Goal: Ask a question

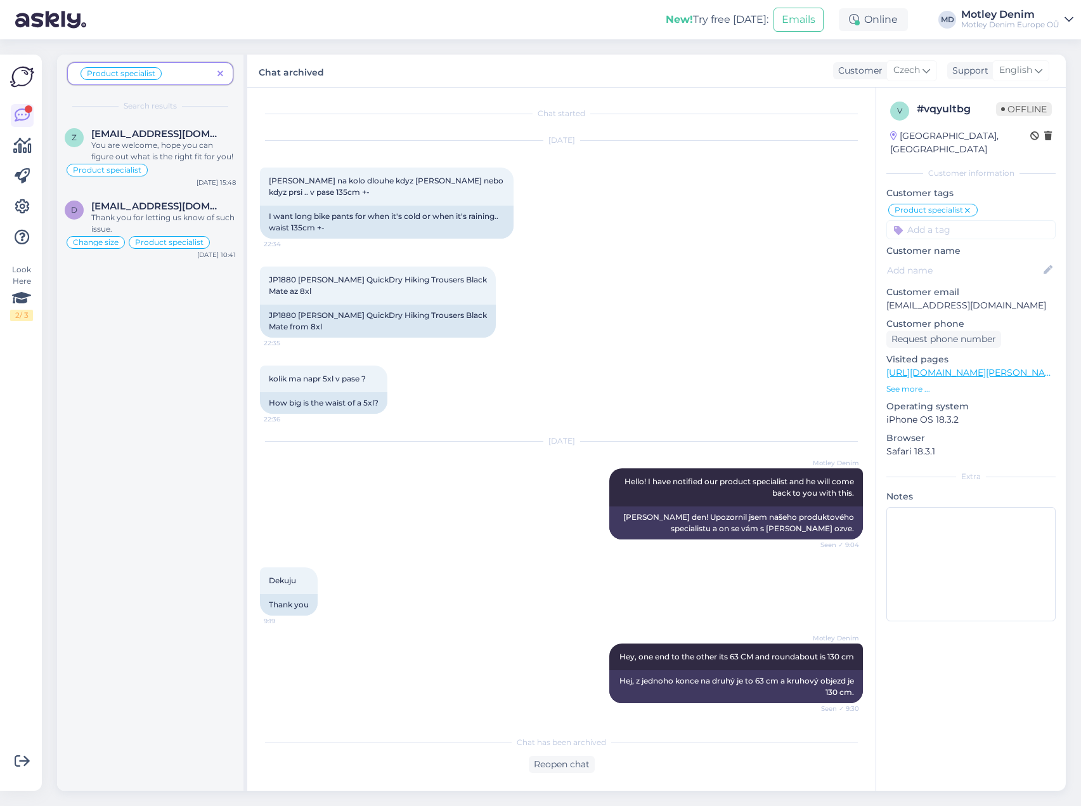
scroll to position [1202, 0]
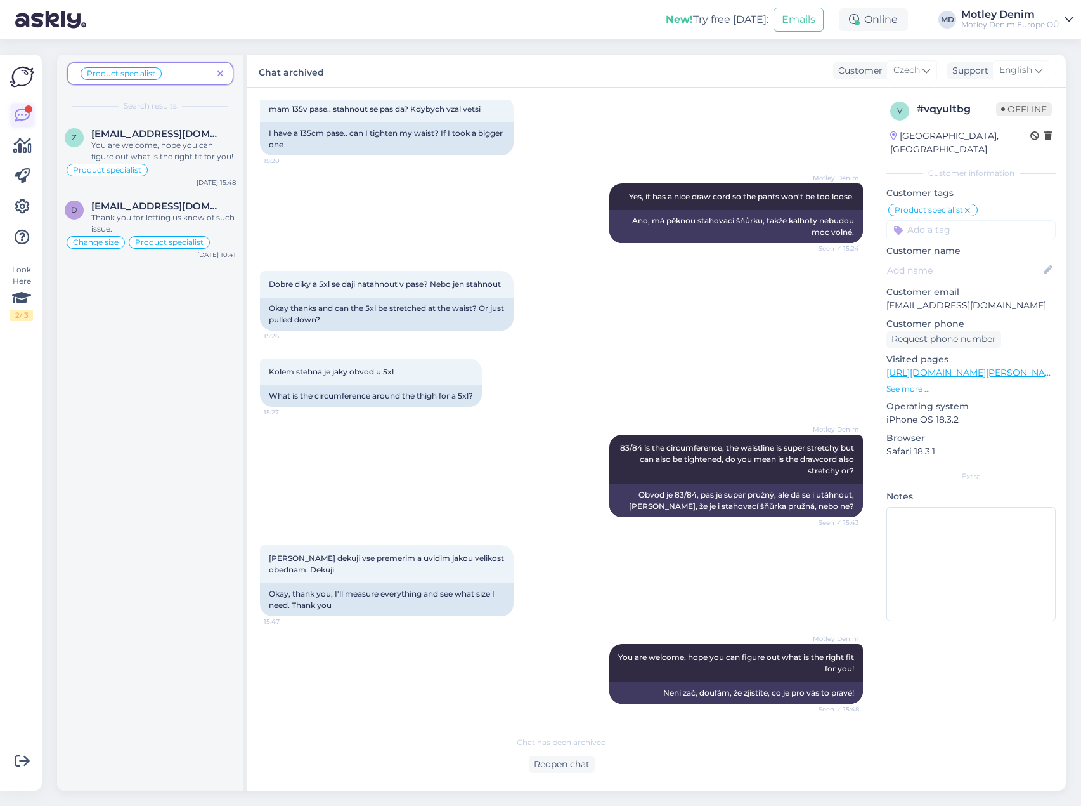
click at [32, 111] on div at bounding box center [29, 109] width 8 height 8
click at [30, 105] on link at bounding box center [22, 115] width 23 height 23
click at [19, 127] on div at bounding box center [22, 176] width 23 height 145
click at [223, 72] on icon at bounding box center [221, 74] width 6 height 9
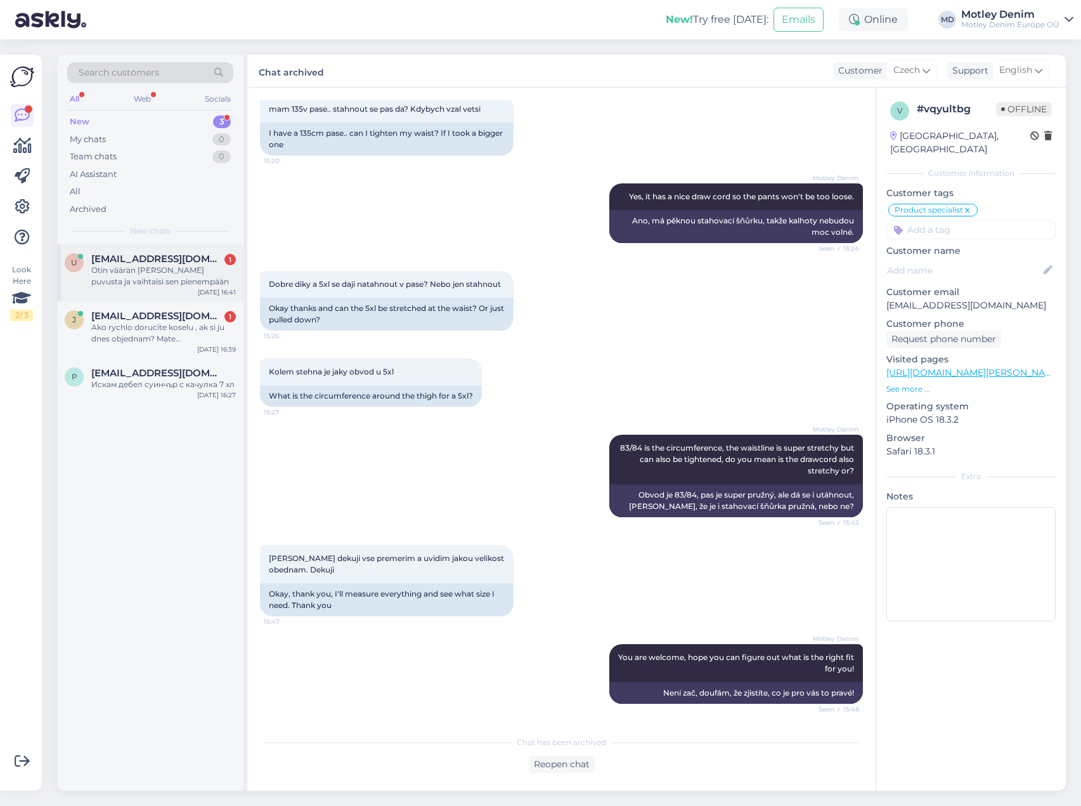
click at [140, 278] on div "Otin väärän [PERSON_NAME] puvusta ja vaihtaisi sen pienempään" at bounding box center [163, 276] width 145 height 23
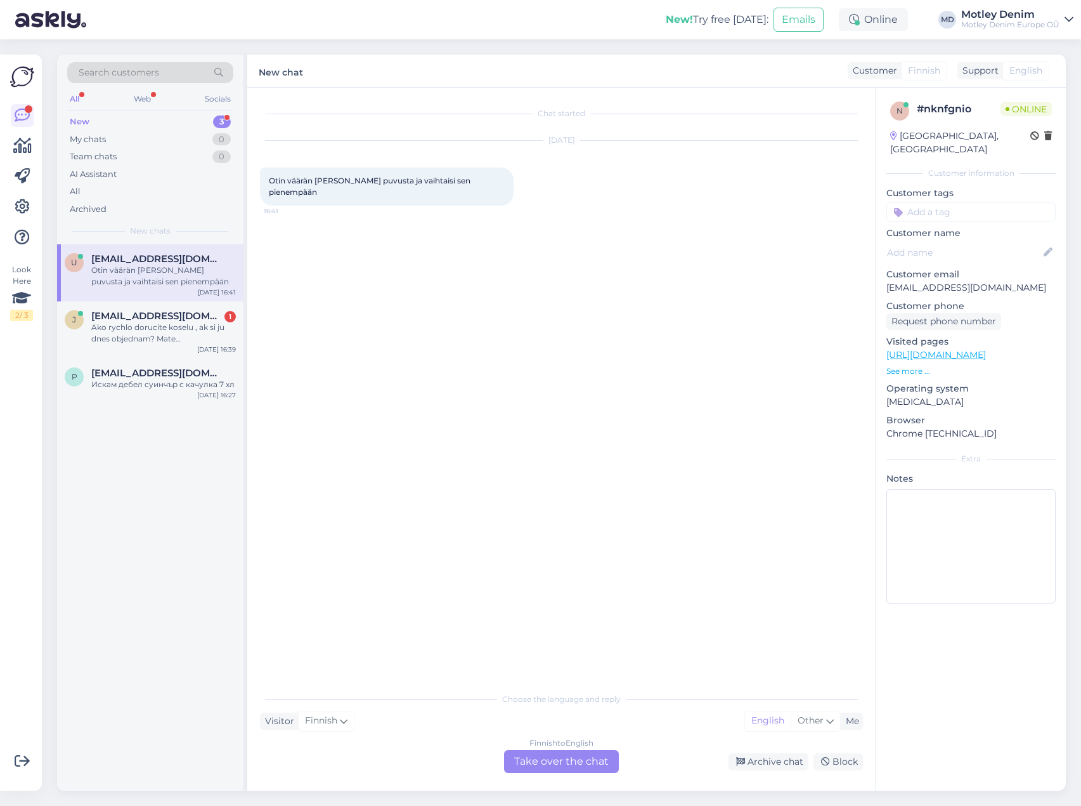
scroll to position [0, 0]
click at [428, 183] on span "Otin väärän [PERSON_NAME] puvusta ja vaihtaisi sen pienempään" at bounding box center [371, 186] width 204 height 21
click at [447, 183] on span "Otin väärän [PERSON_NAME] puvusta ja vaihtaisi sen pienempään" at bounding box center [371, 186] width 204 height 21
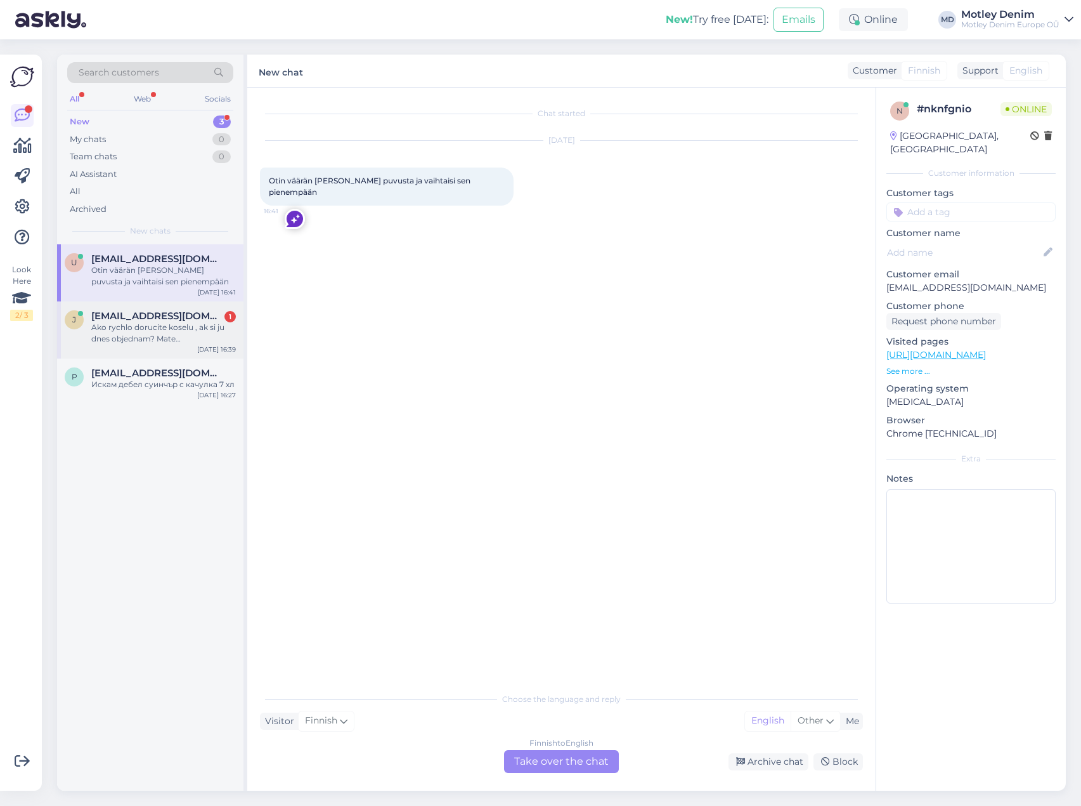
click at [148, 316] on span "[EMAIL_ADDRESS][DOMAIN_NAME]" at bounding box center [157, 315] width 132 height 11
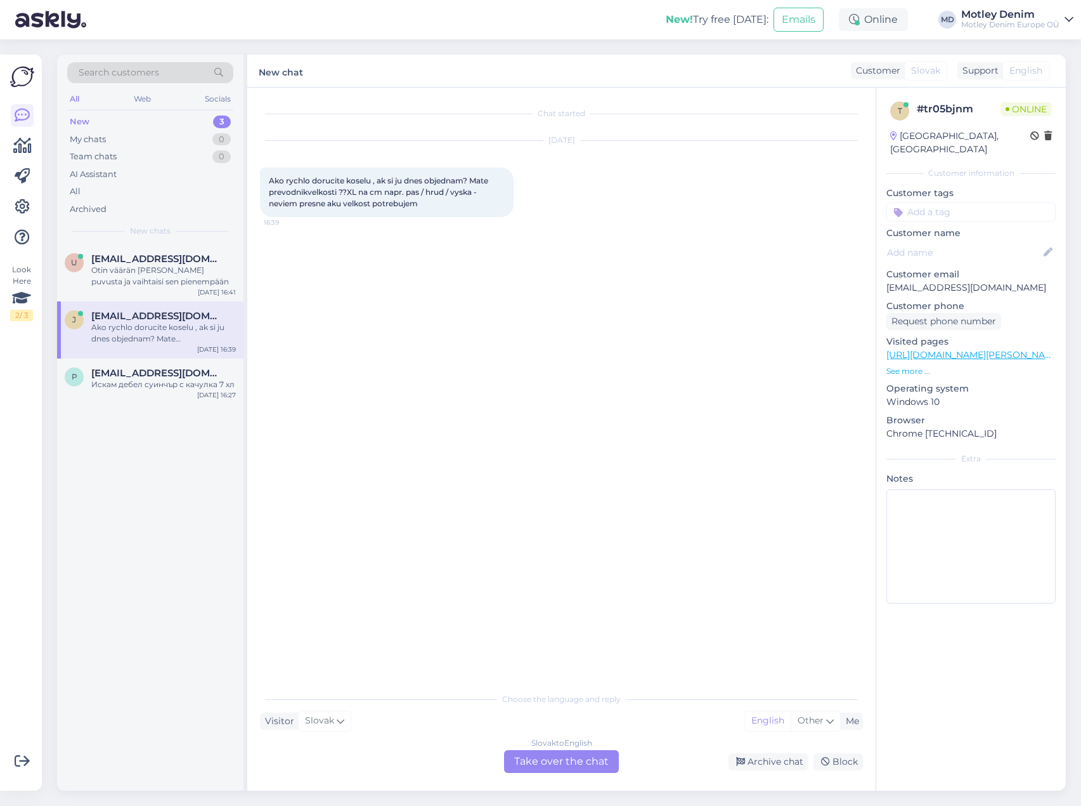
click at [358, 188] on span "Ako rychlo dorucite koselu , ak si ju dnes objednam? Mate prevodnikvelkosti ??X…" at bounding box center [379, 192] width 221 height 32
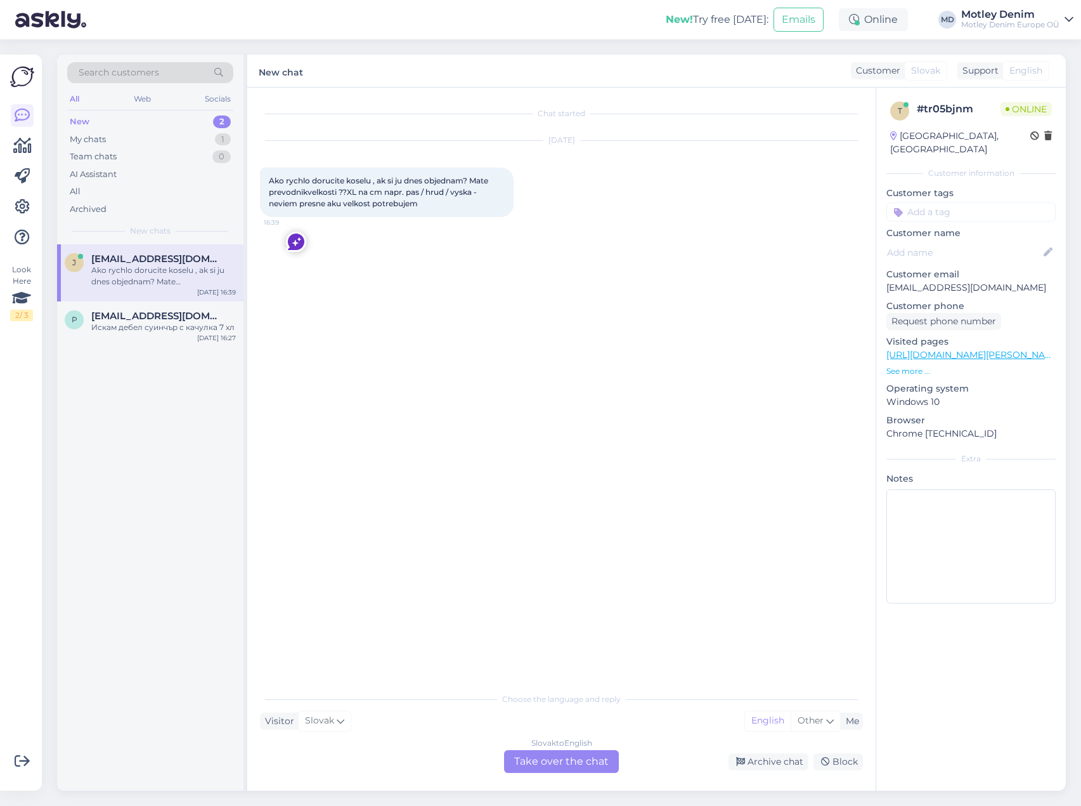
click at [235, 427] on div "j [EMAIL_ADDRESS][DOMAIN_NAME] Ako rychlo dorucite koselu , ak si ju dnes objed…" at bounding box center [150, 517] width 186 height 546
